Goal: Navigation & Orientation: Find specific page/section

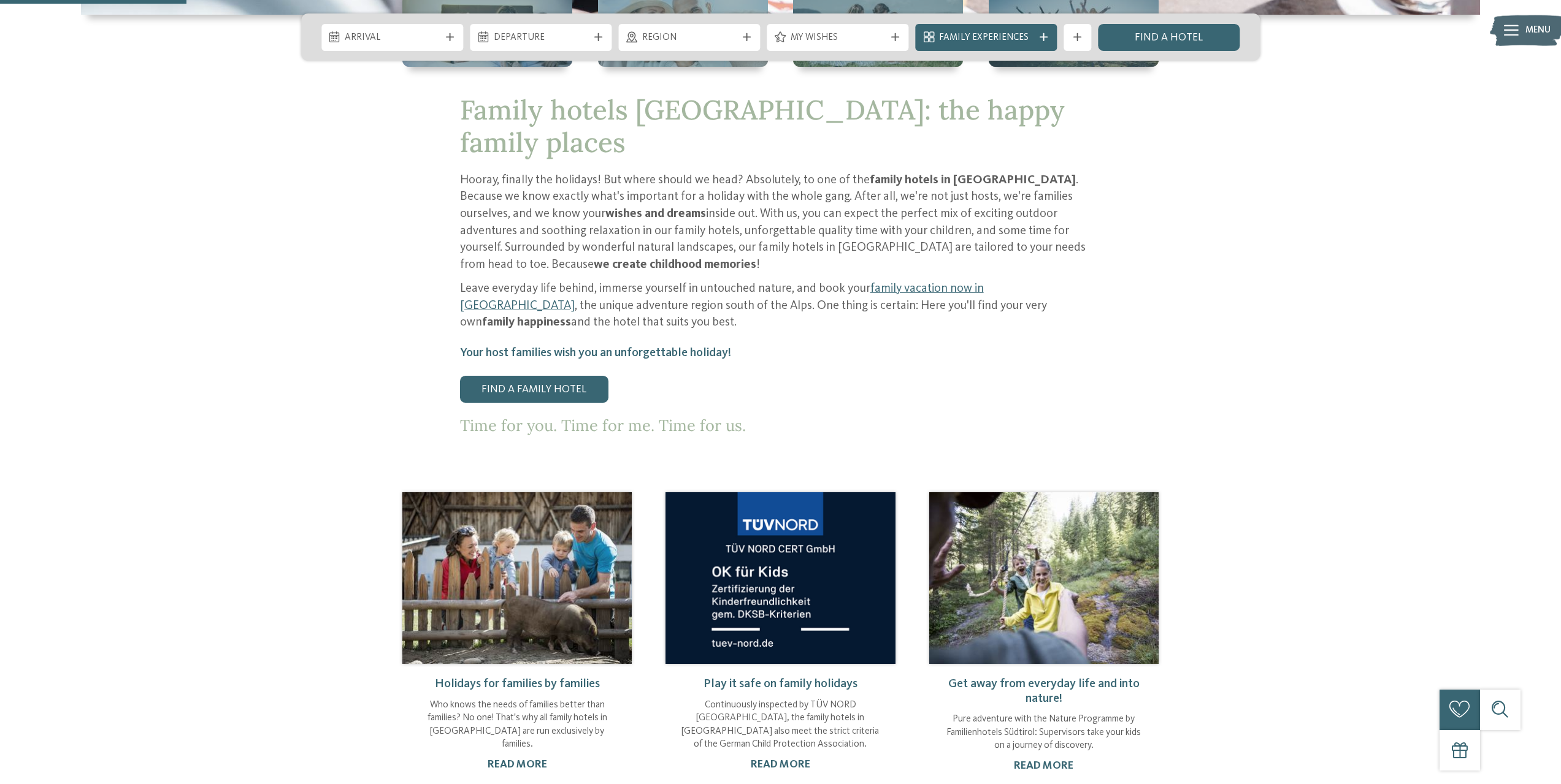
scroll to position [1042, 0]
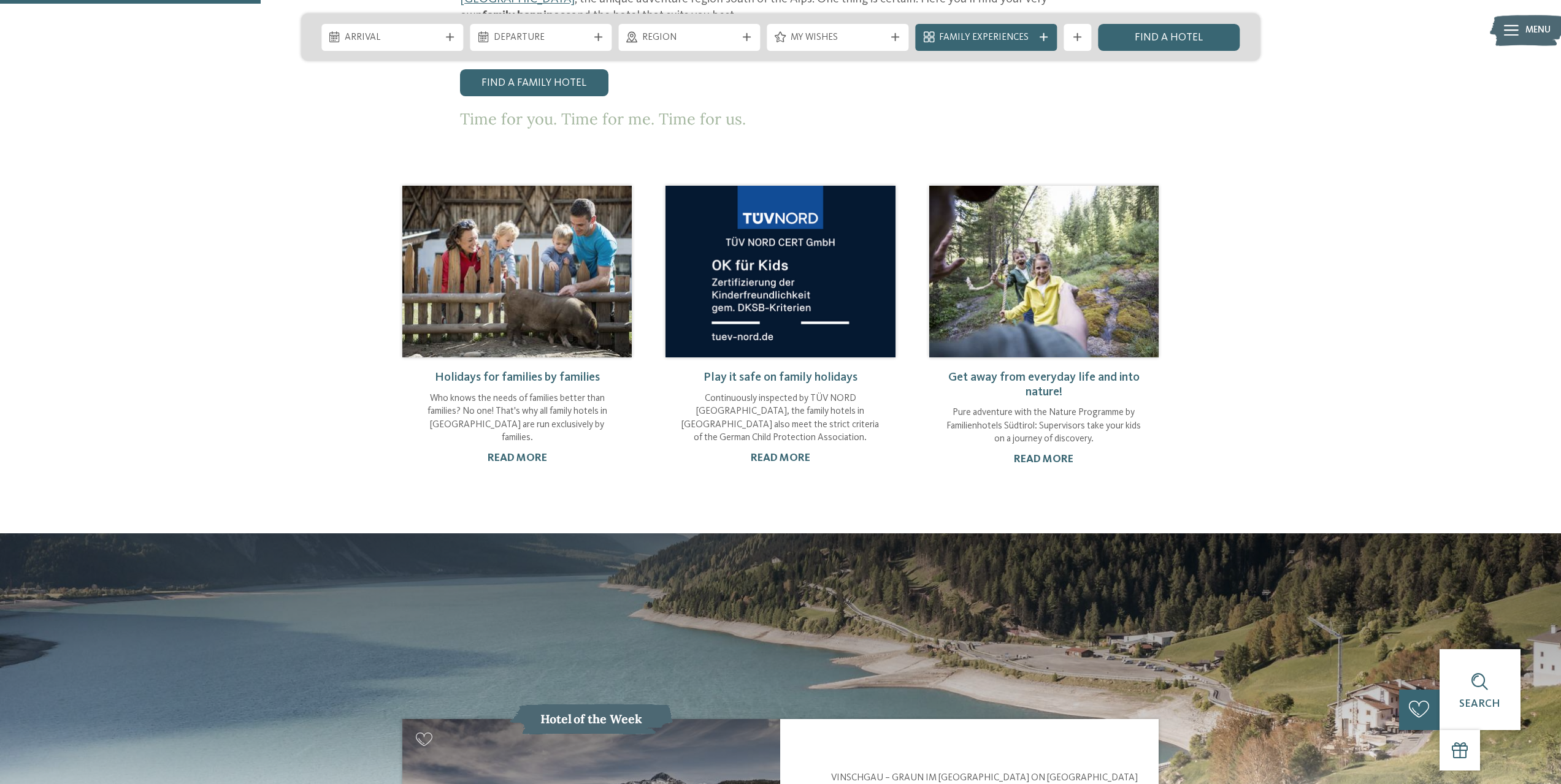
click at [1524, 29] on img at bounding box center [1527, 30] width 74 height 37
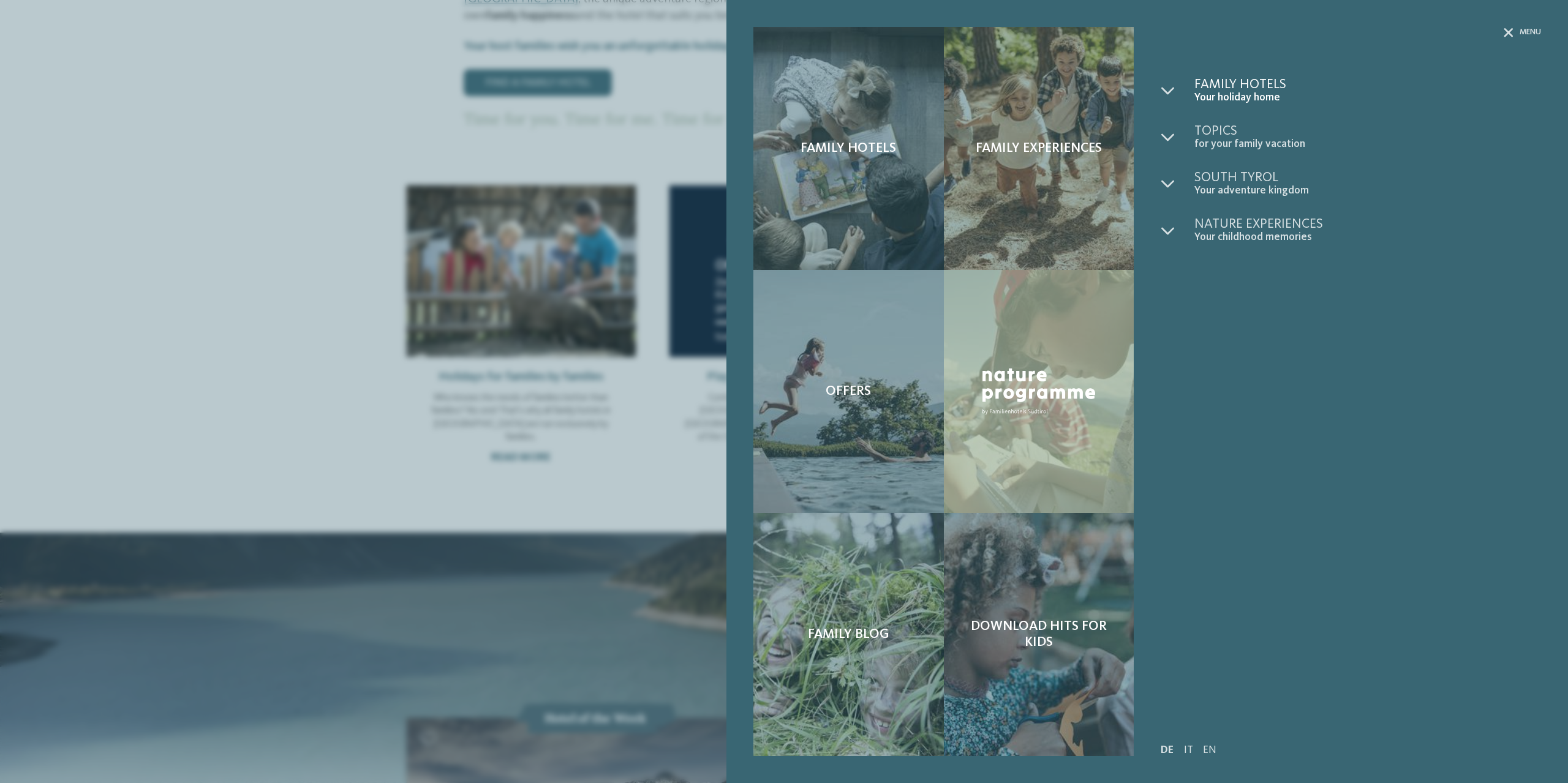
click at [1219, 89] on font "Family hotels" at bounding box center [1240, 84] width 92 height 14
click at [1524, 31] on font "menu" at bounding box center [1530, 32] width 22 height 8
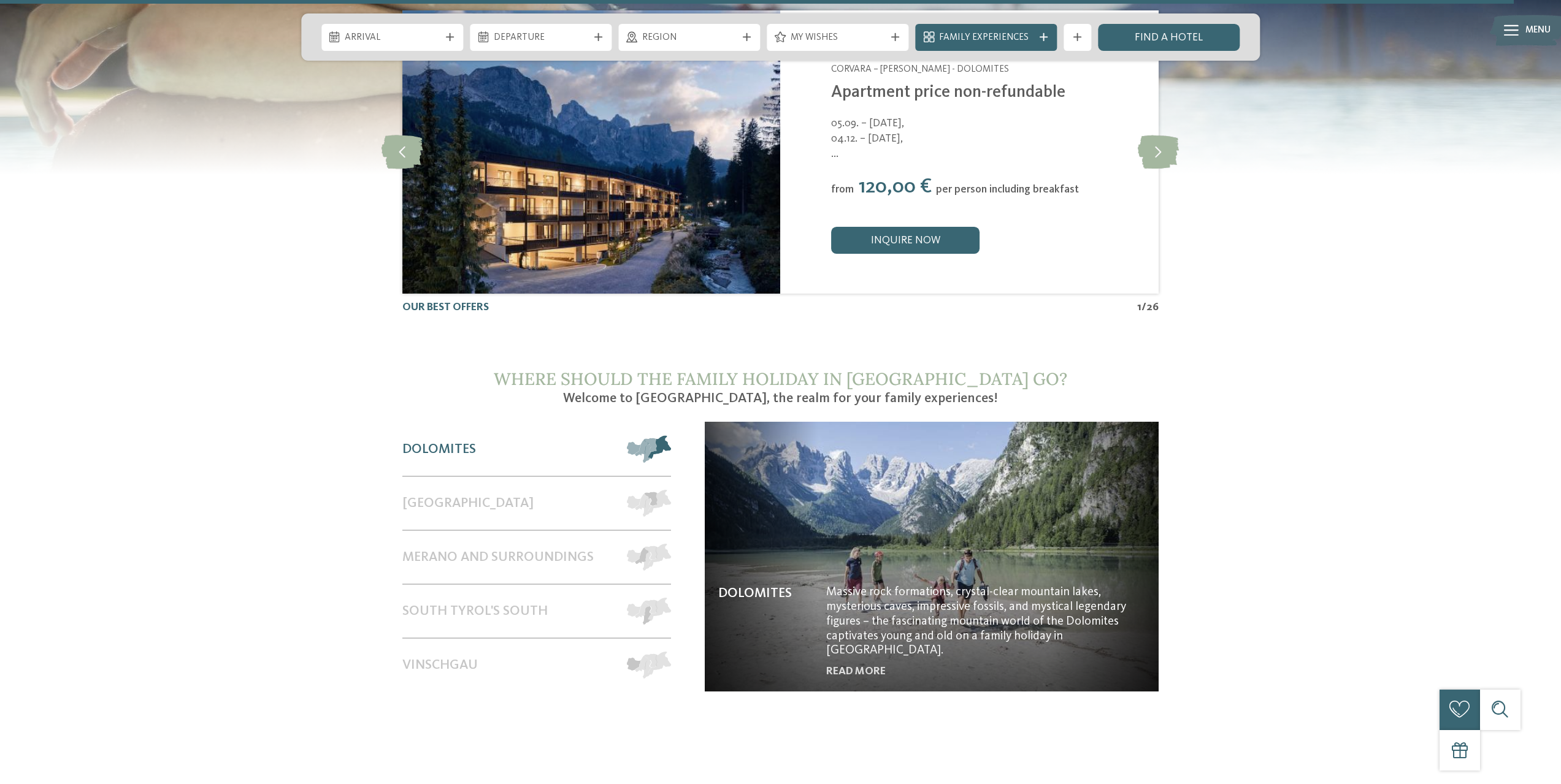
scroll to position [6268, 0]
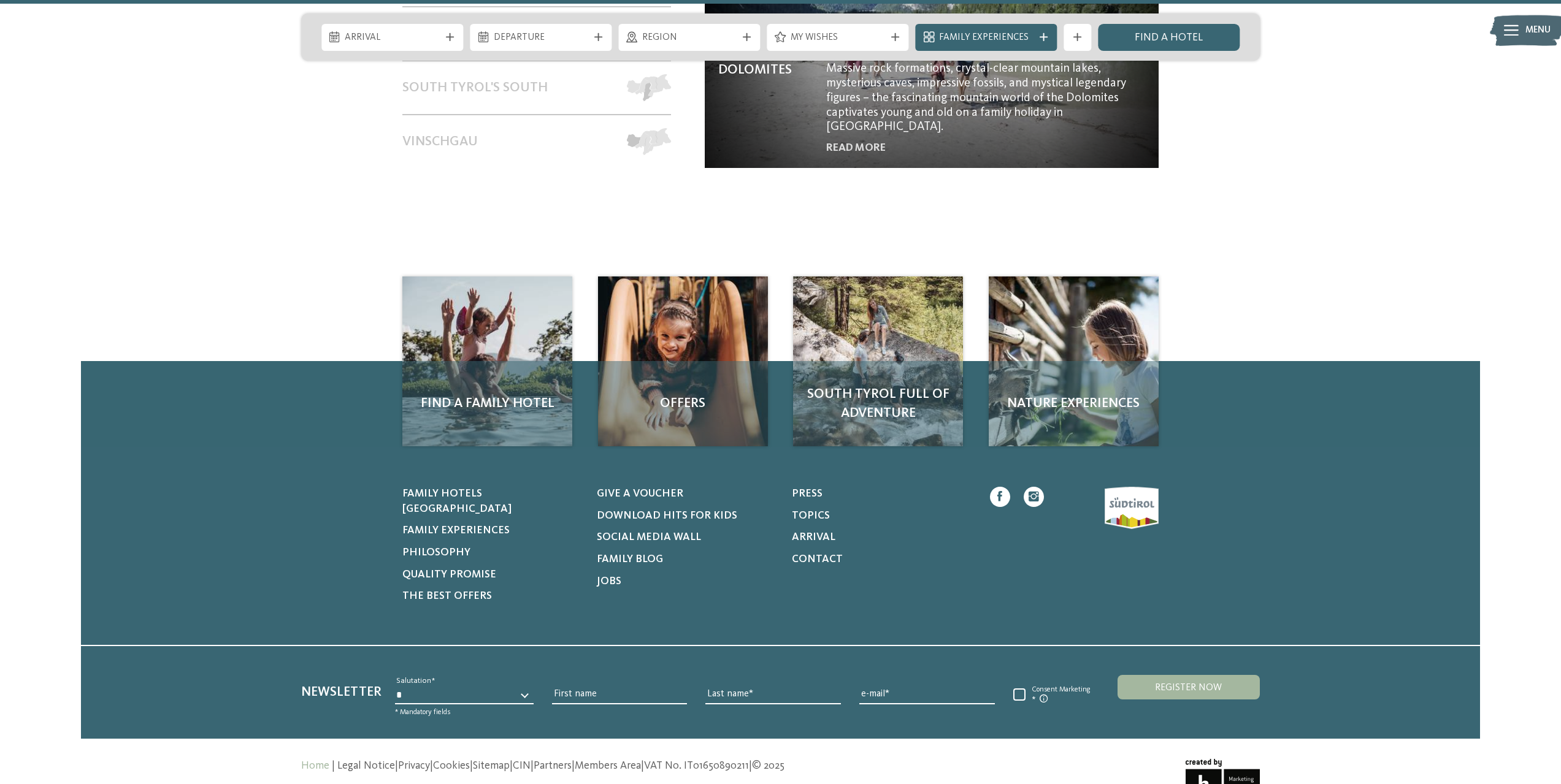
click at [998, 492] on icon at bounding box center [1000, 497] width 5 height 10
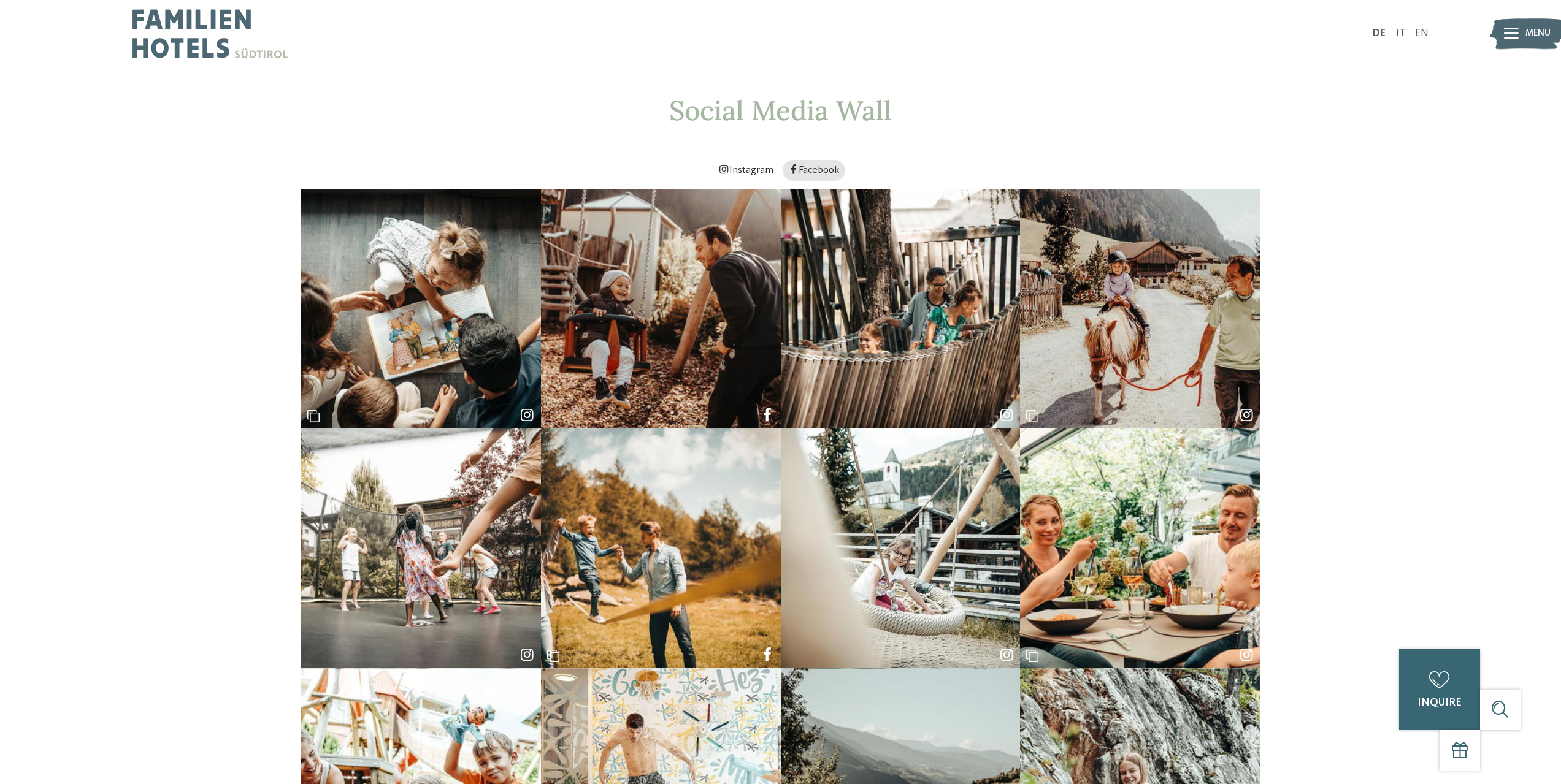
click at [820, 172] on font "Facebook" at bounding box center [819, 170] width 41 height 10
click at [823, 165] on font "Facebook" at bounding box center [819, 170] width 41 height 10
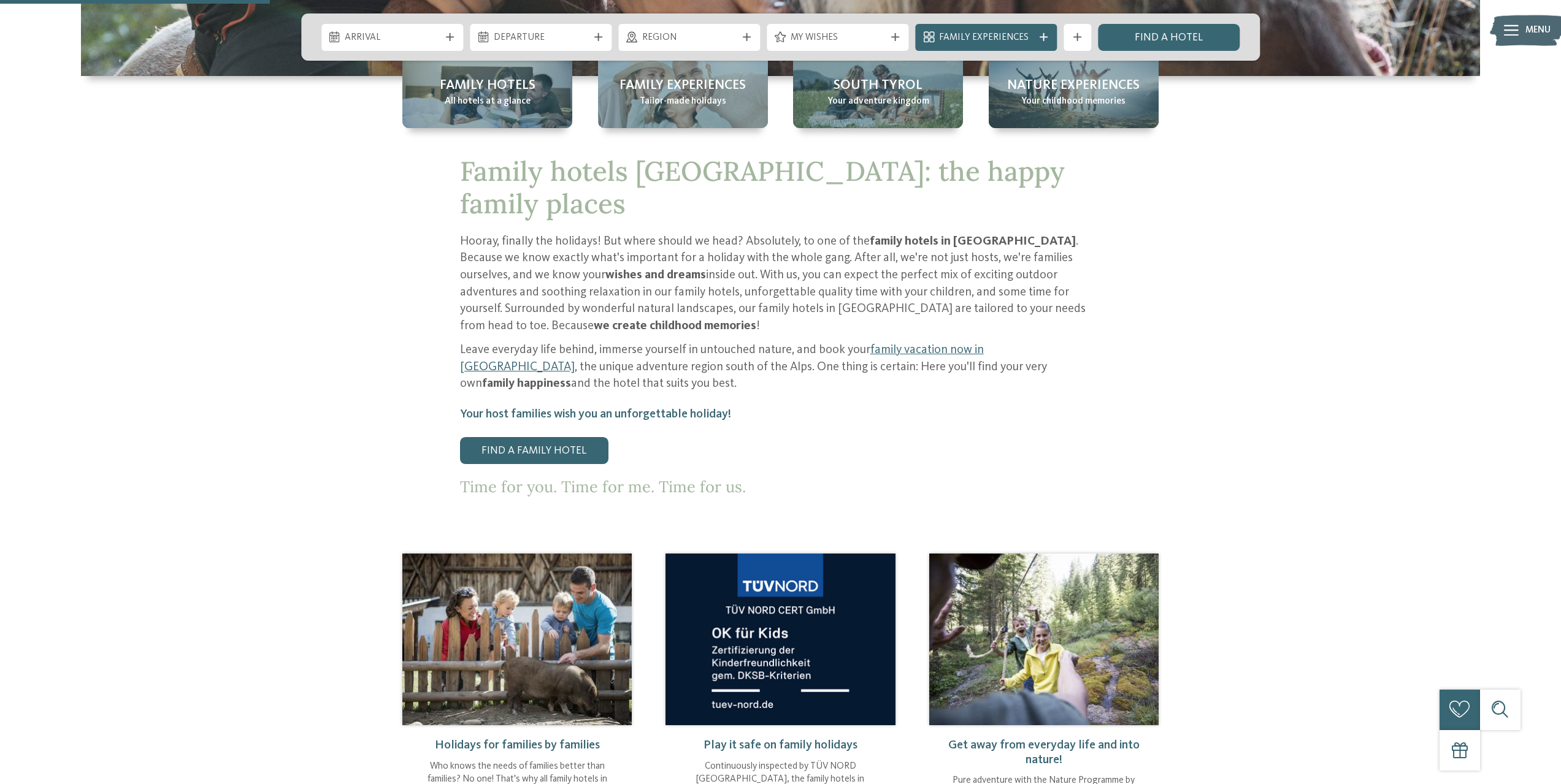
scroll to position [1104, 0]
